Goal: Navigation & Orientation: Find specific page/section

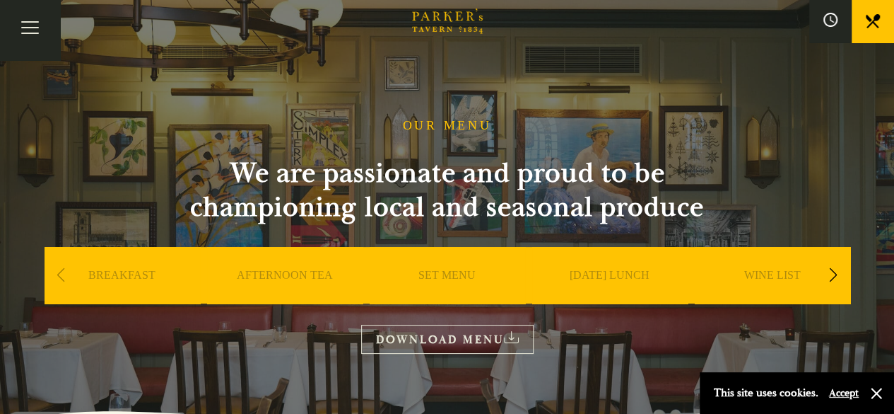
click at [853, 395] on button "Accept" at bounding box center [844, 392] width 30 height 13
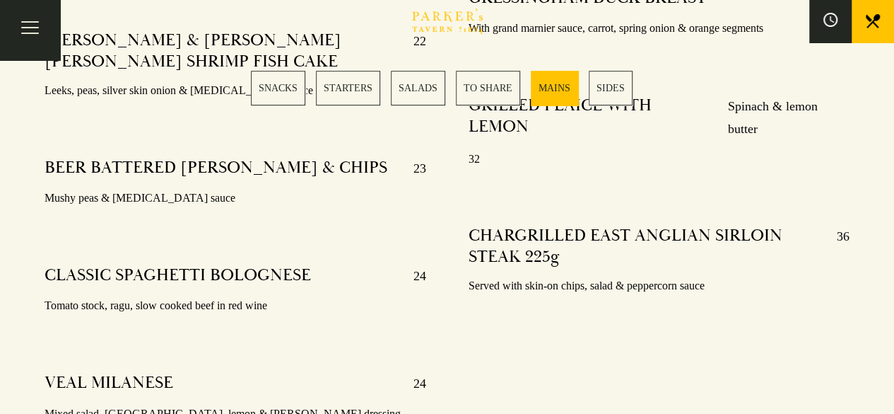
scroll to position [2932, 0]
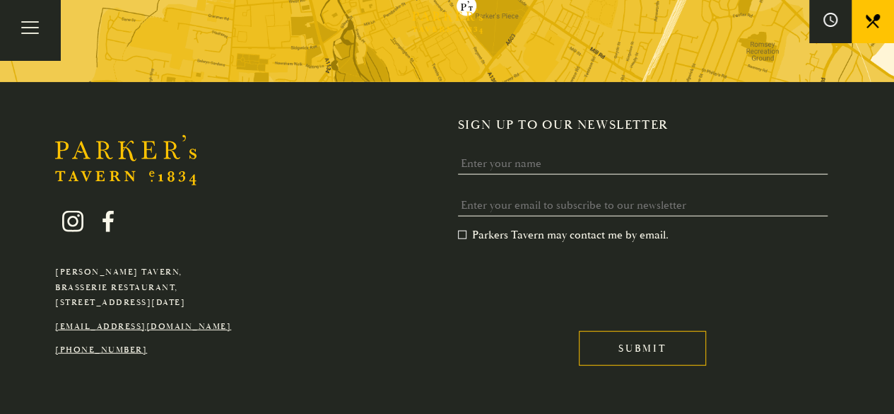
scroll to position [4212, 0]
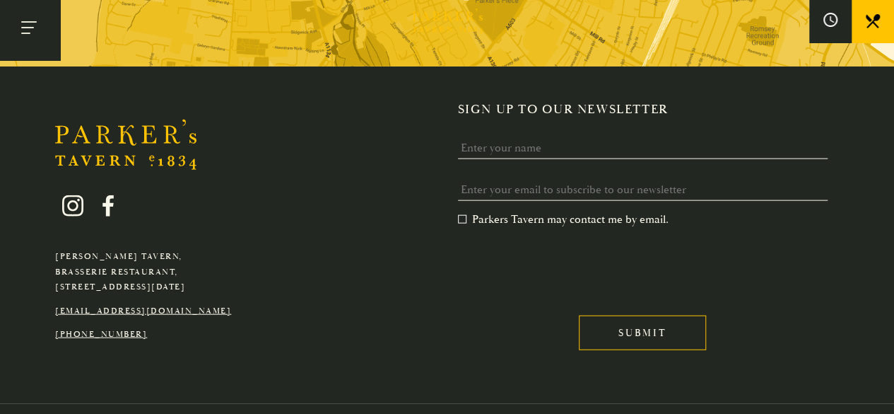
click at [33, 31] on button "Toggle navigation" at bounding box center [30, 30] width 60 height 60
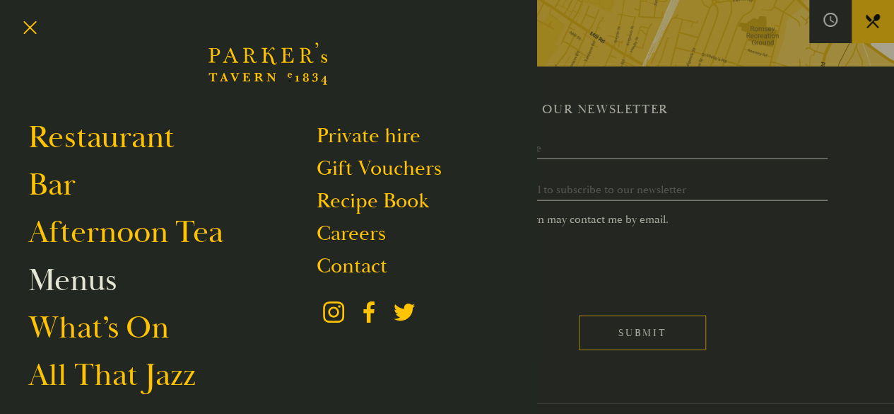
click at [92, 288] on link "Menus" at bounding box center [72, 280] width 88 height 40
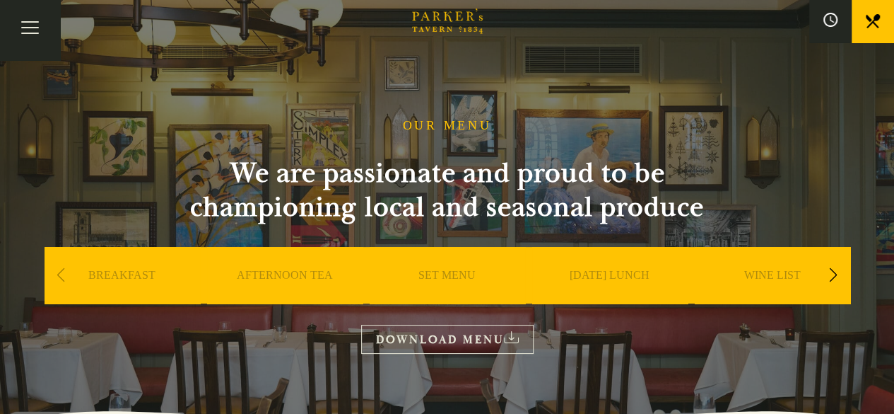
scroll to position [28, 0]
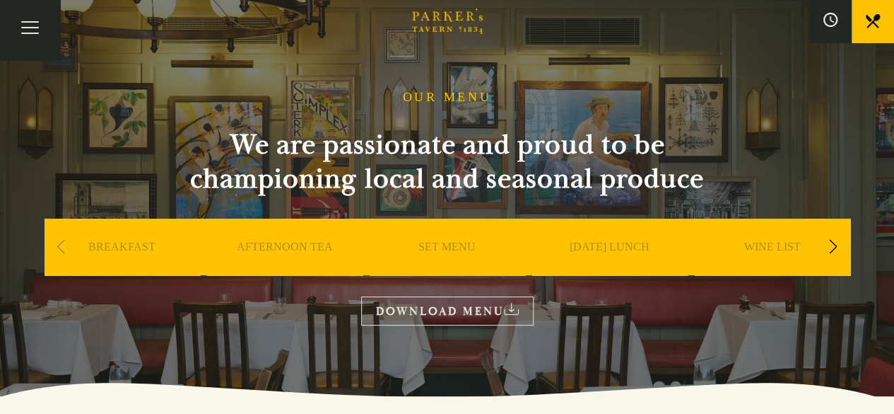
click at [450, 252] on link "SET MENU" at bounding box center [447, 268] width 57 height 57
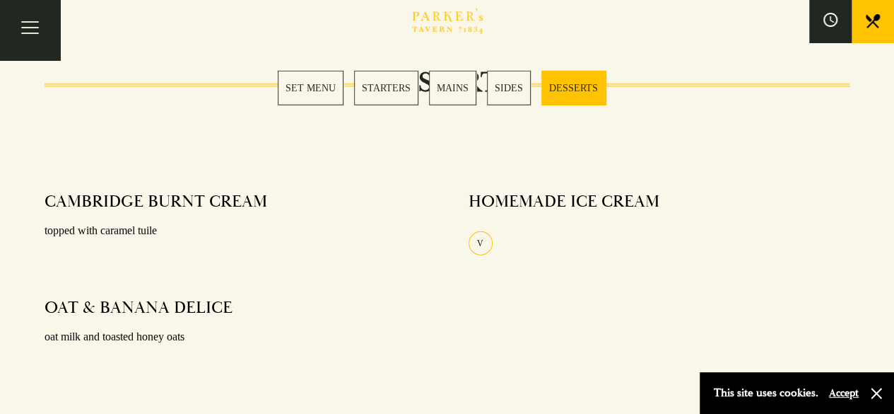
scroll to position [1833, 0]
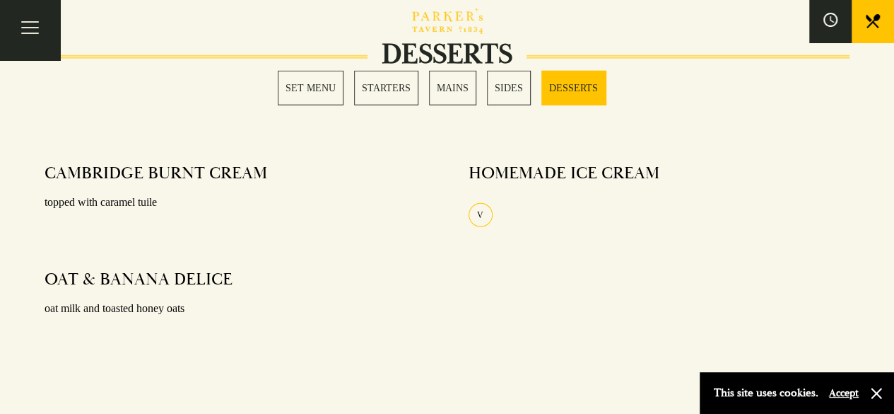
click at [502, 132] on section "SET MENU STARTERS MAINS SIDES DESSERTS" at bounding box center [447, 87] width 894 height 105
